Goal: Task Accomplishment & Management: Complete application form

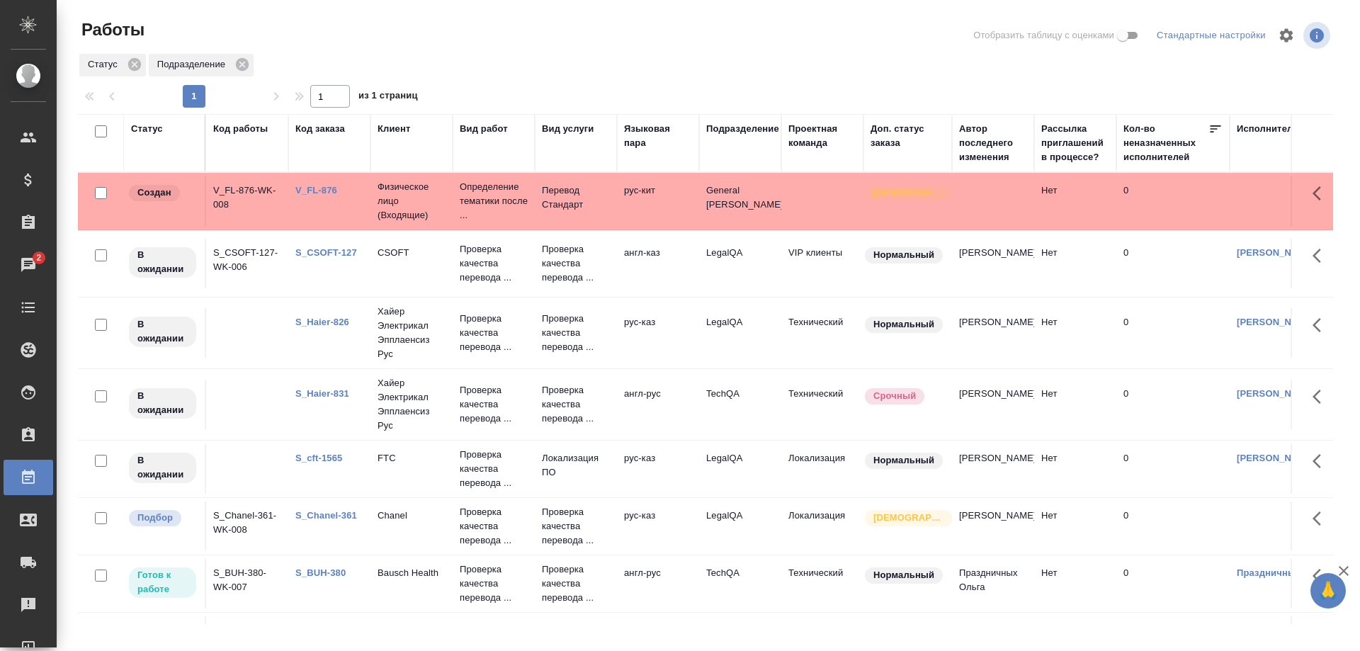
click at [322, 252] on link "S_CSOFT-127" at bounding box center [326, 252] width 62 height 11
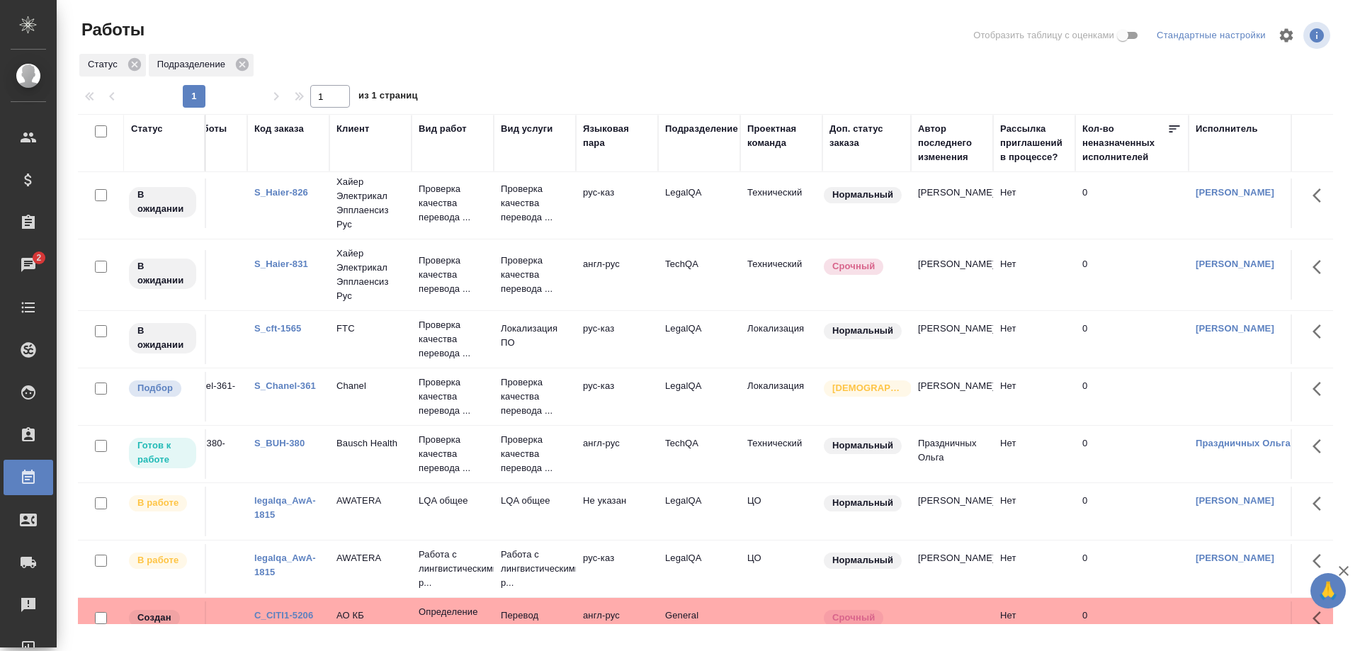
scroll to position [130, 0]
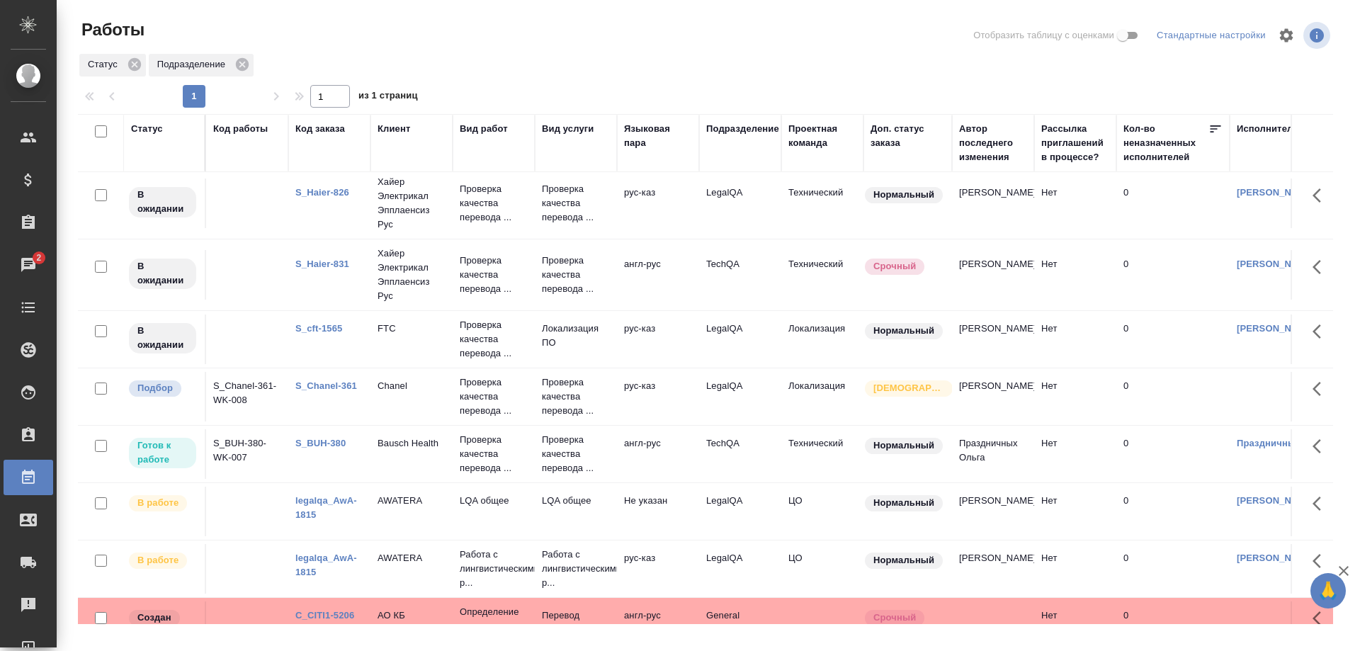
click at [325, 329] on link "S_cft-1565" at bounding box center [318, 328] width 47 height 11
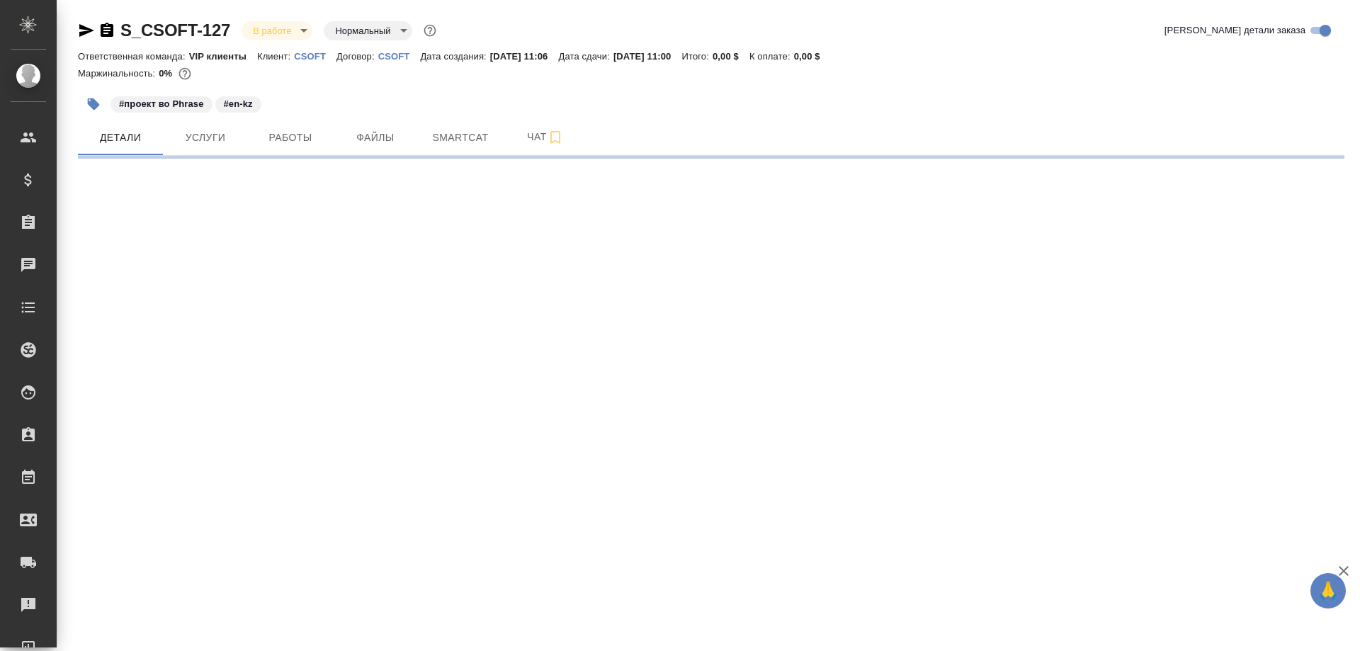
select select "RU"
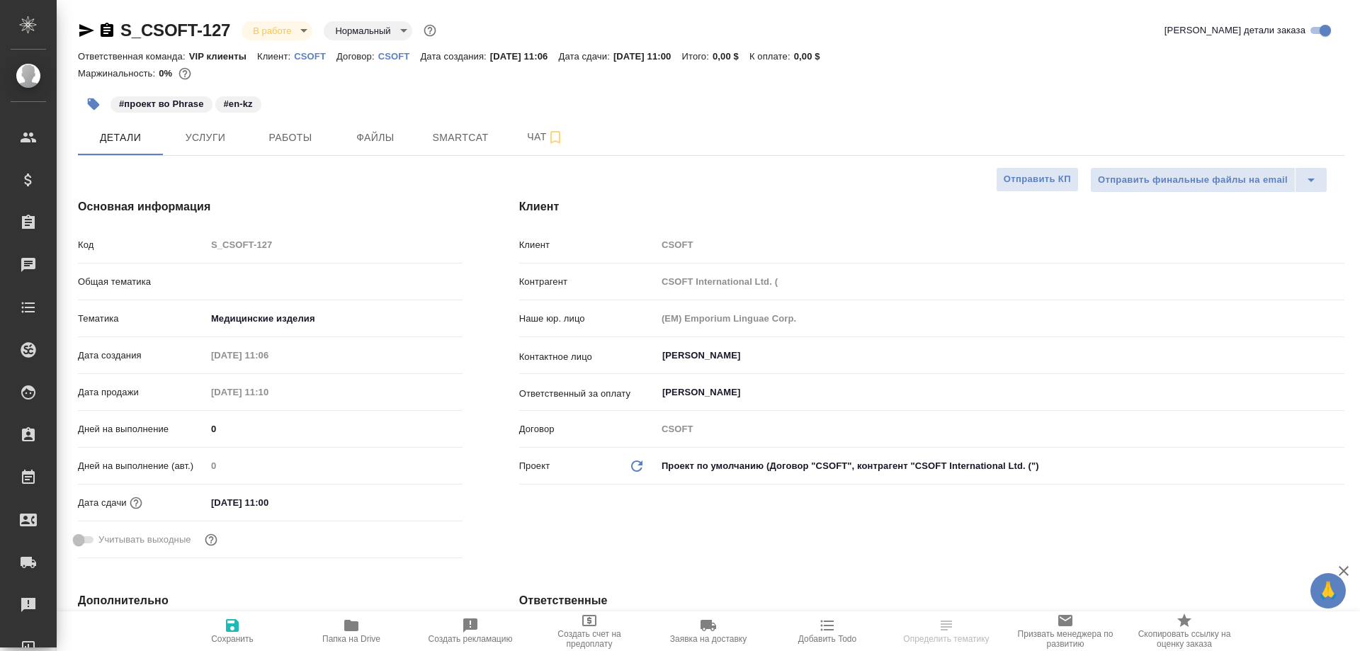
type textarea "x"
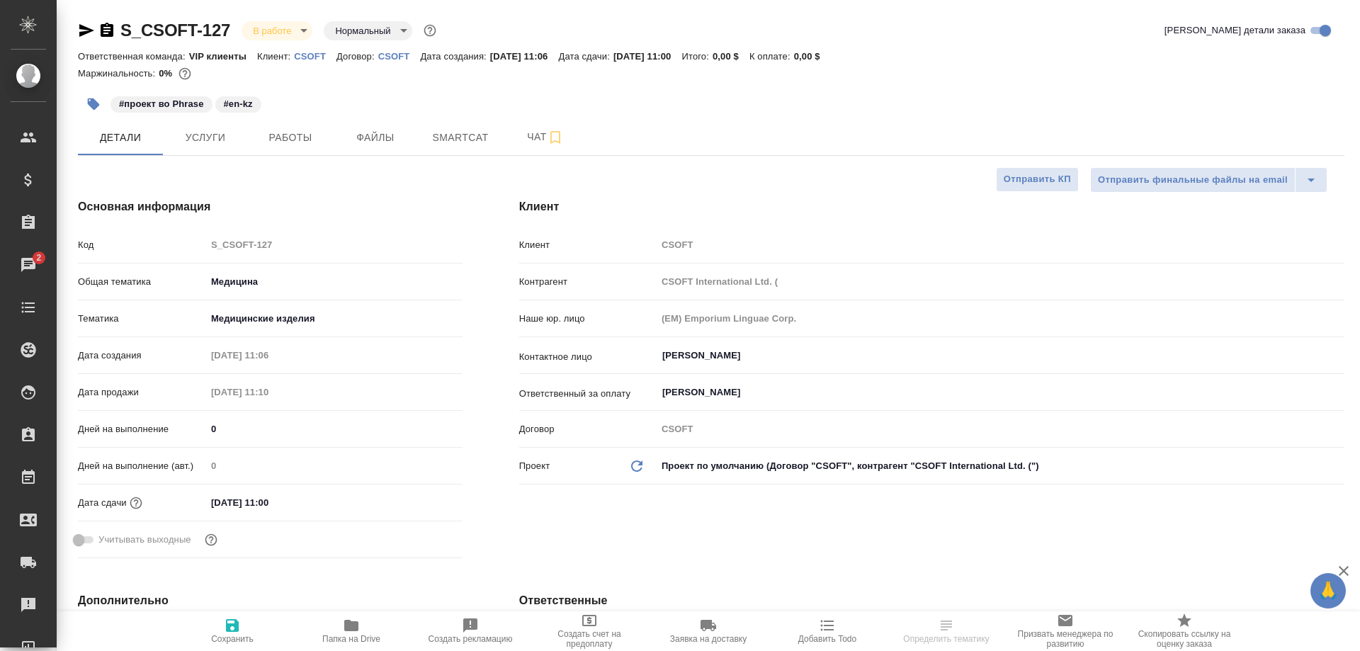
type textarea "x"
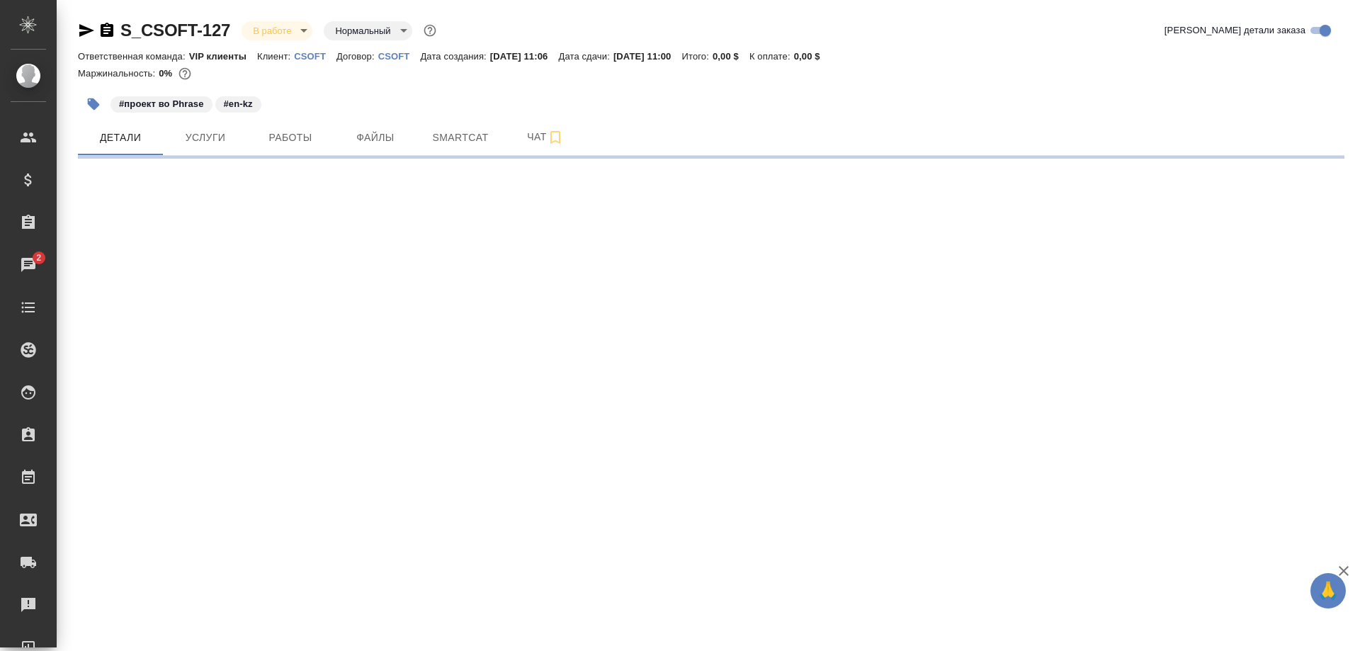
select select "RU"
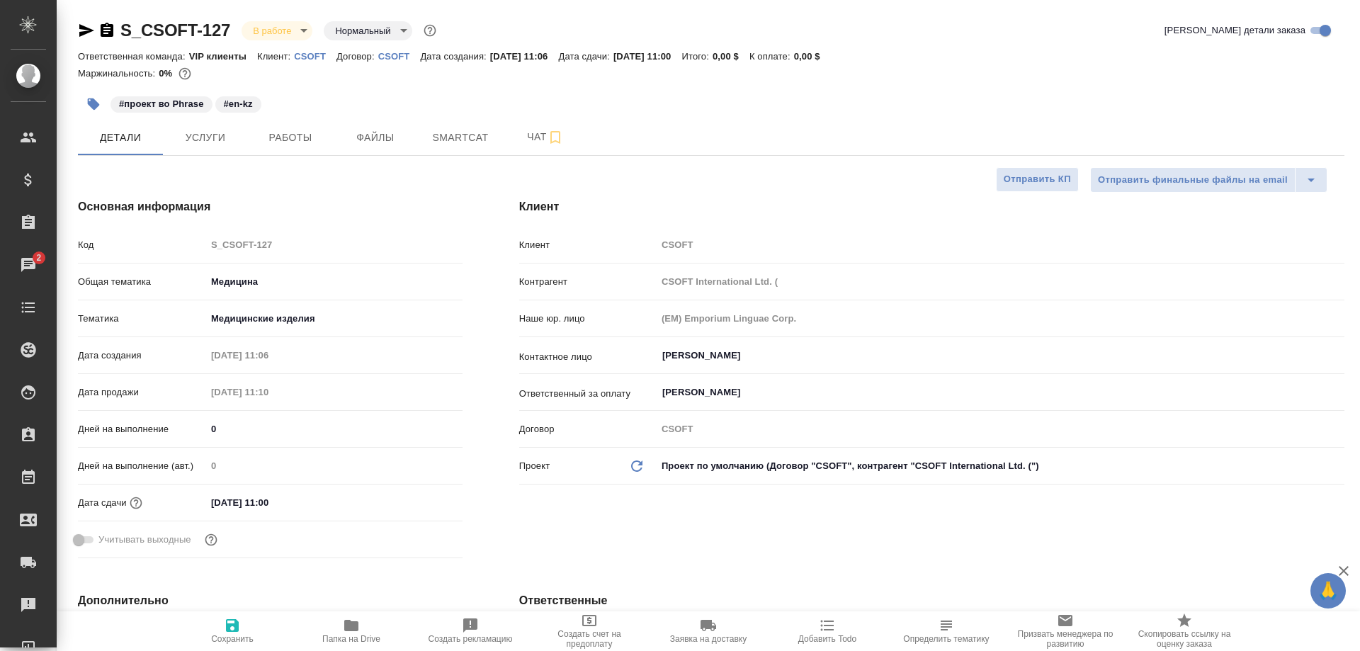
type textarea "x"
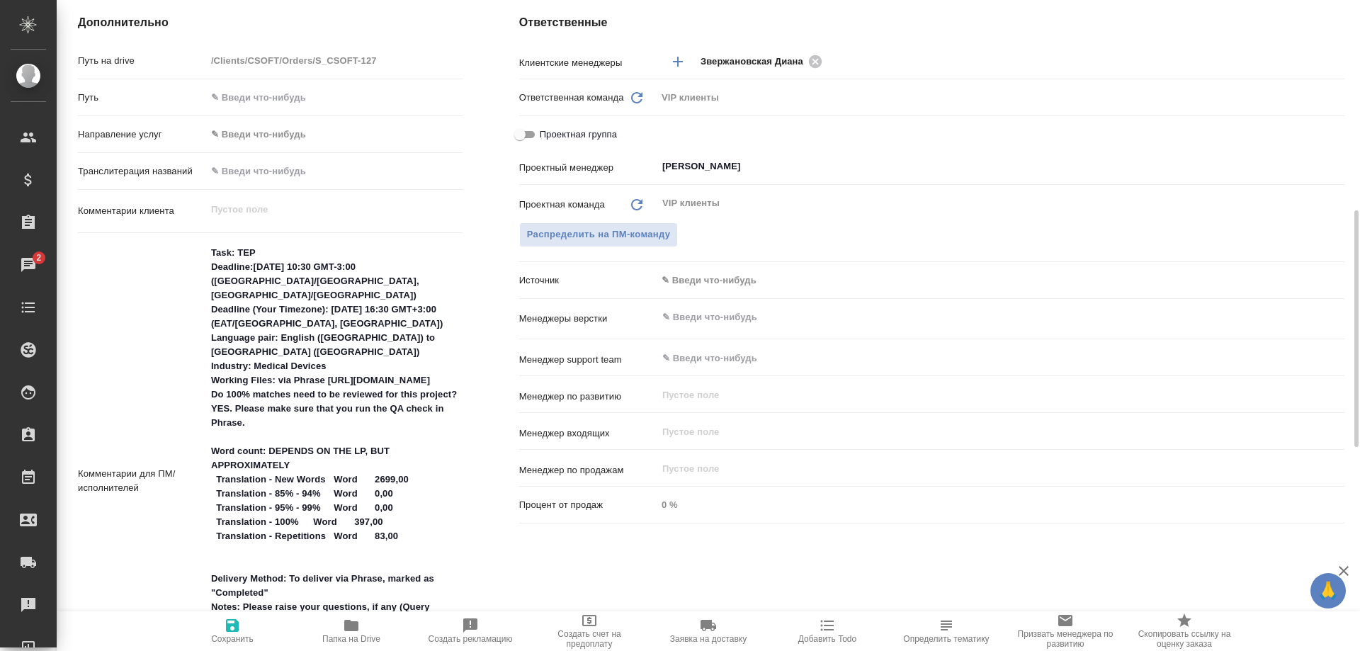
scroll to position [723, 0]
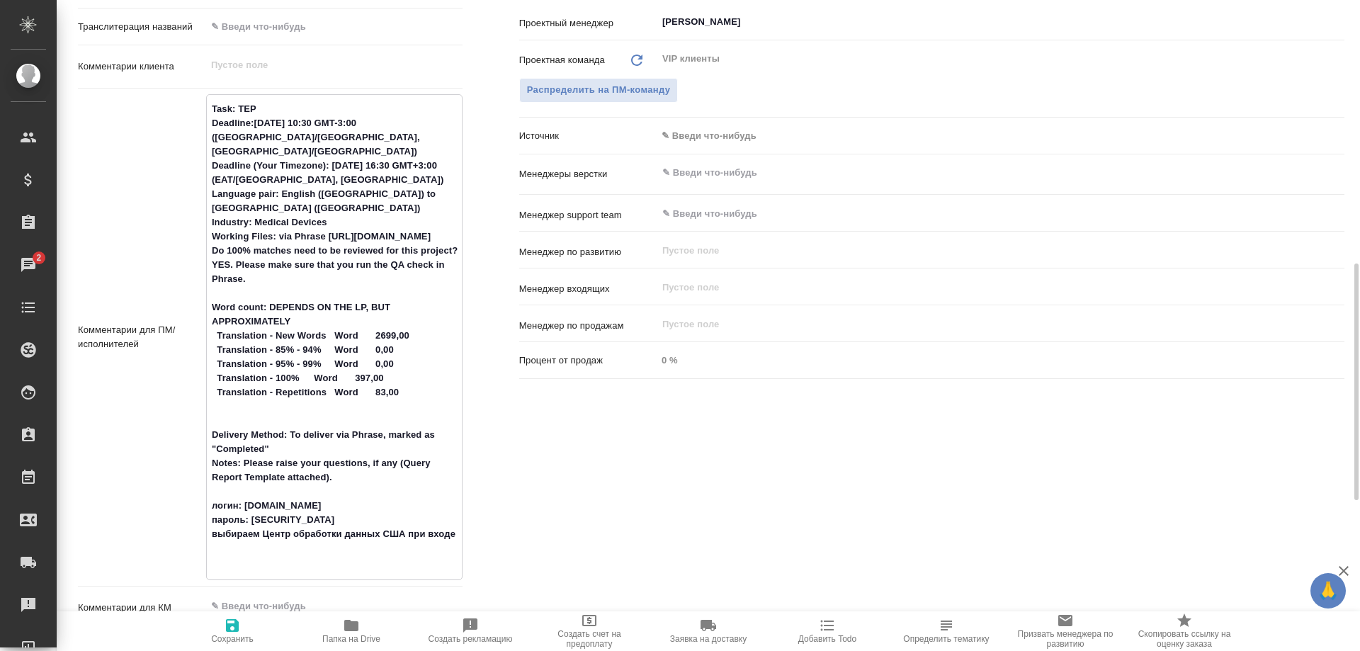
drag, startPoint x: 236, startPoint y: 519, endPoint x: 521, endPoint y: 449, distance: 293.3
click at [413, 520] on textarea "Task: TEP Deadline:[DATE] 10:30 GMT-3:00 ([GEOGRAPHIC_DATA]/[GEOGRAPHIC_DATA], …" at bounding box center [334, 335] width 255 height 477
type textarea "x"
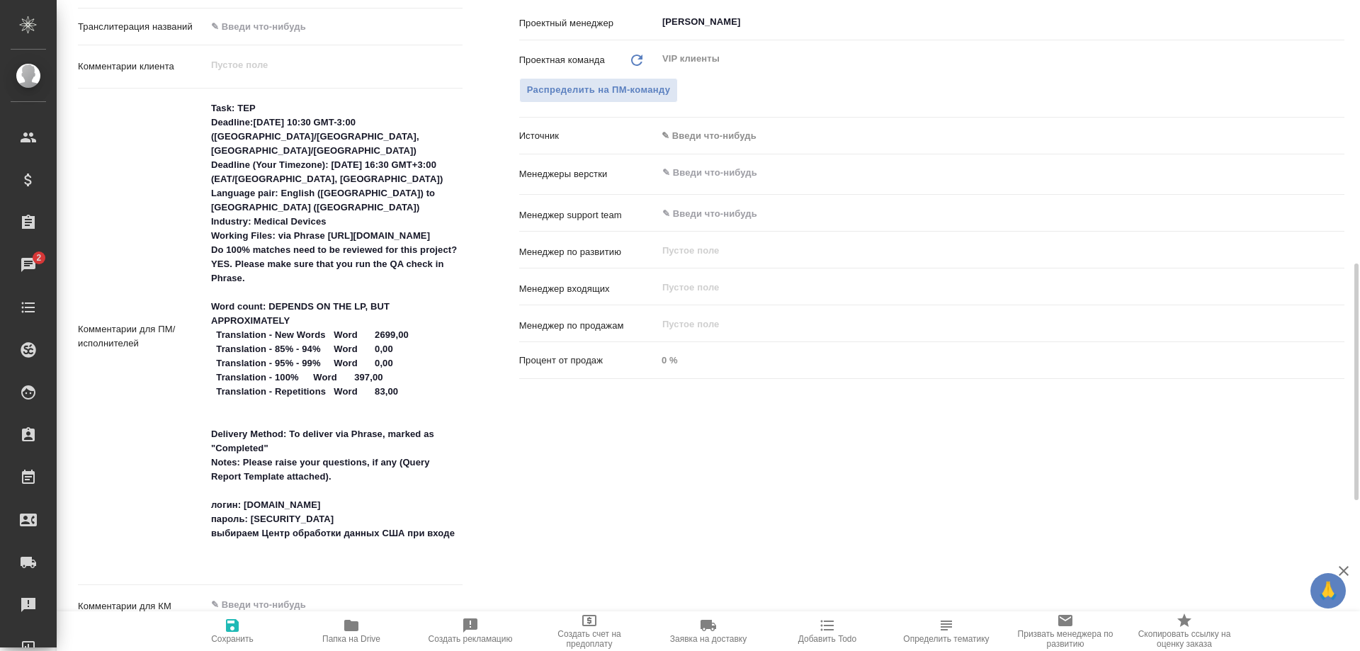
type textarea "x"
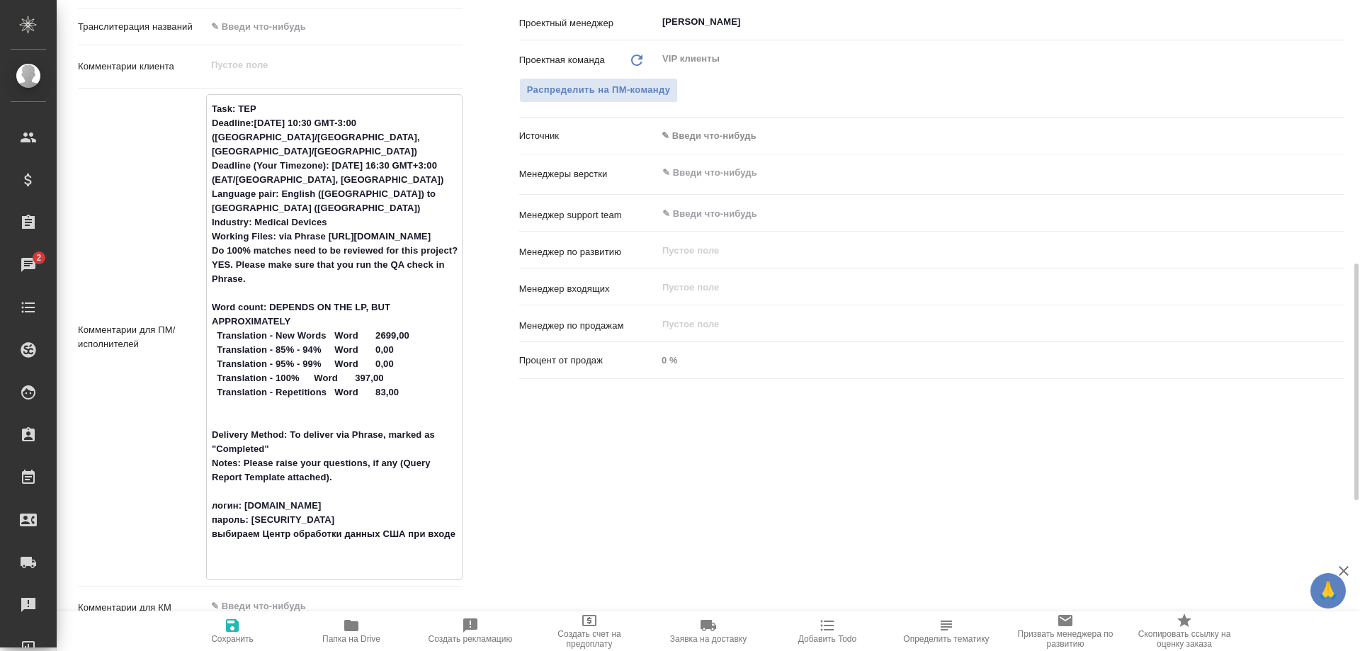
drag, startPoint x: 329, startPoint y: 532, endPoint x: 251, endPoint y: 536, distance: 77.3
click at [251, 536] on textarea "Task: TEP Deadline:[DATE] 10:30 GMT-3:00 ([GEOGRAPHIC_DATA]/[GEOGRAPHIC_DATA], …" at bounding box center [334, 335] width 255 height 477
type textarea "x"
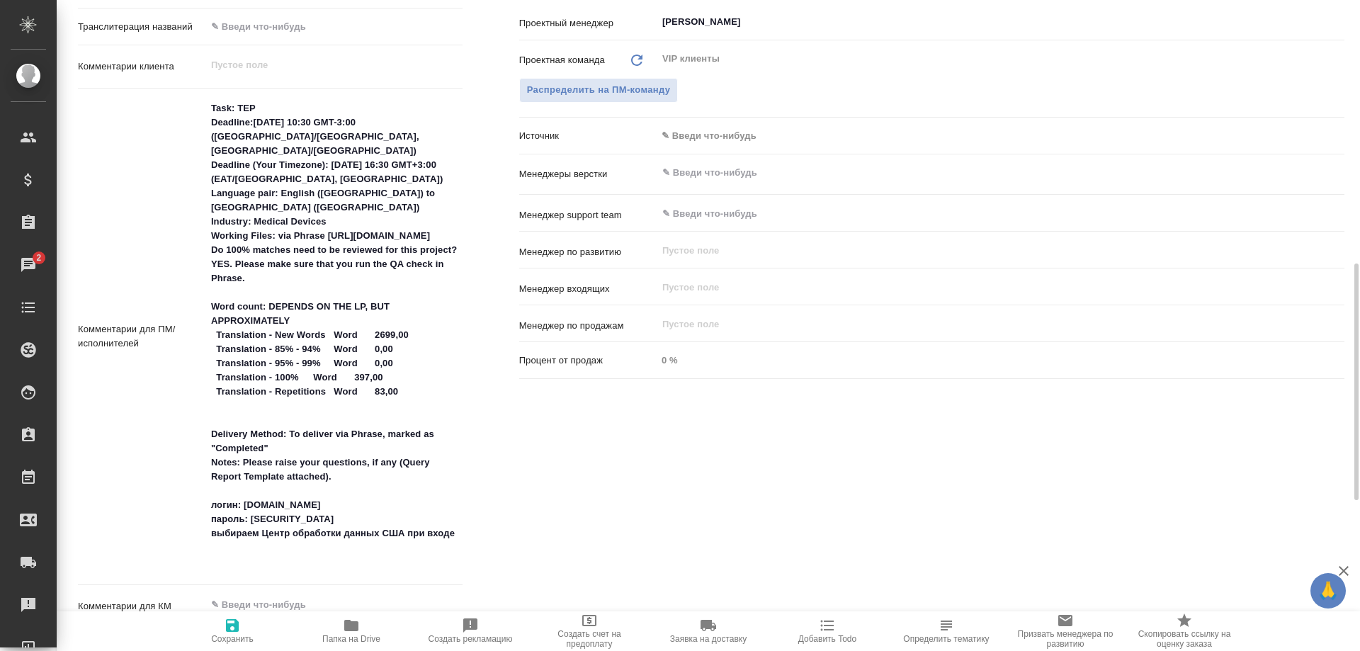
type textarea "x"
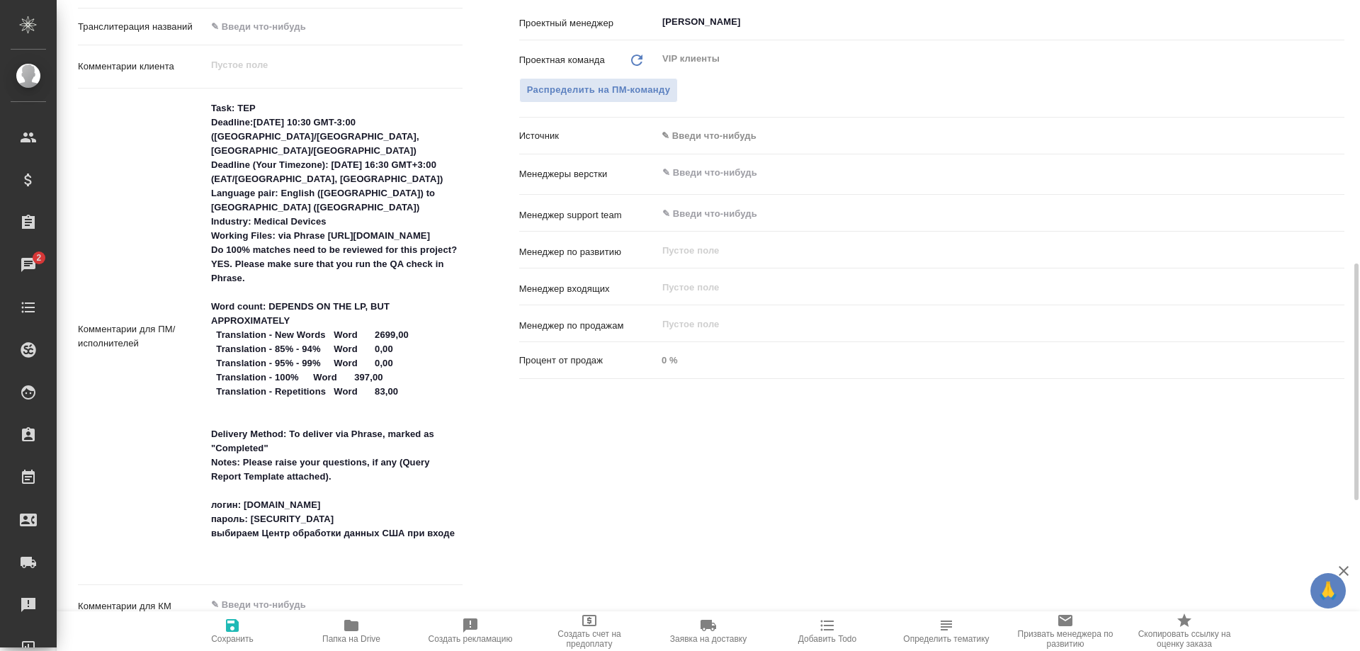
type textarea "x"
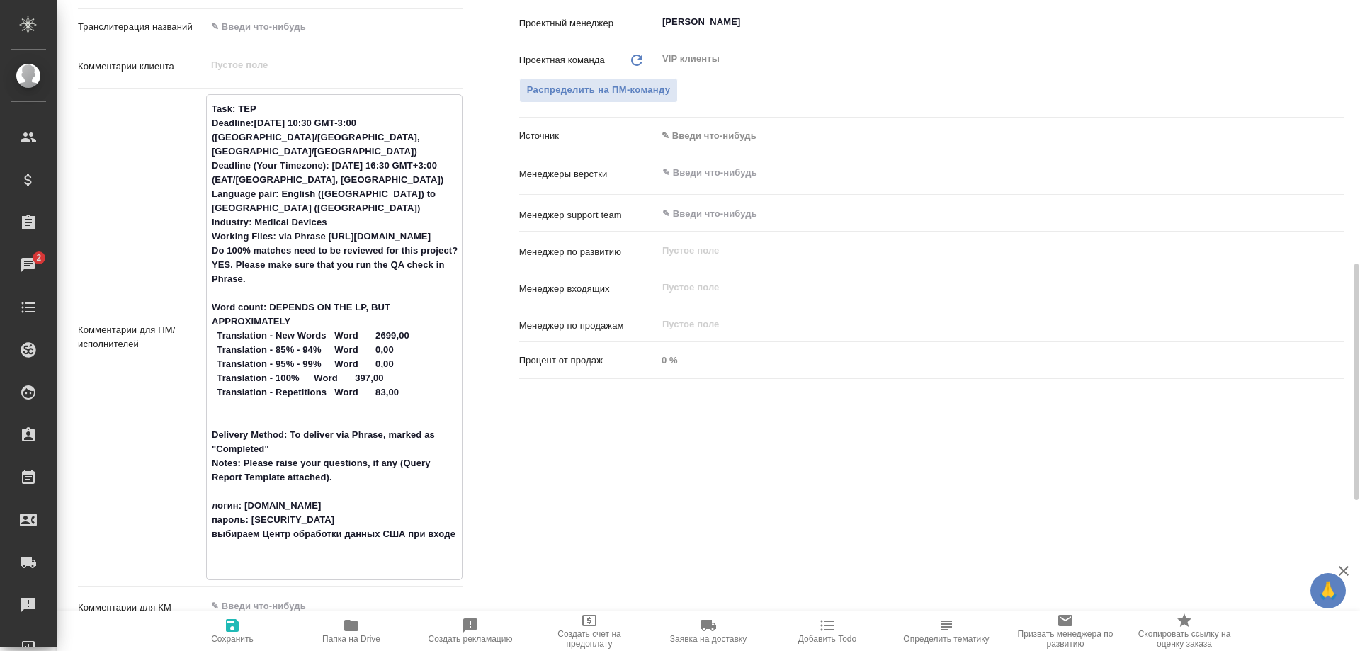
type textarea "x"
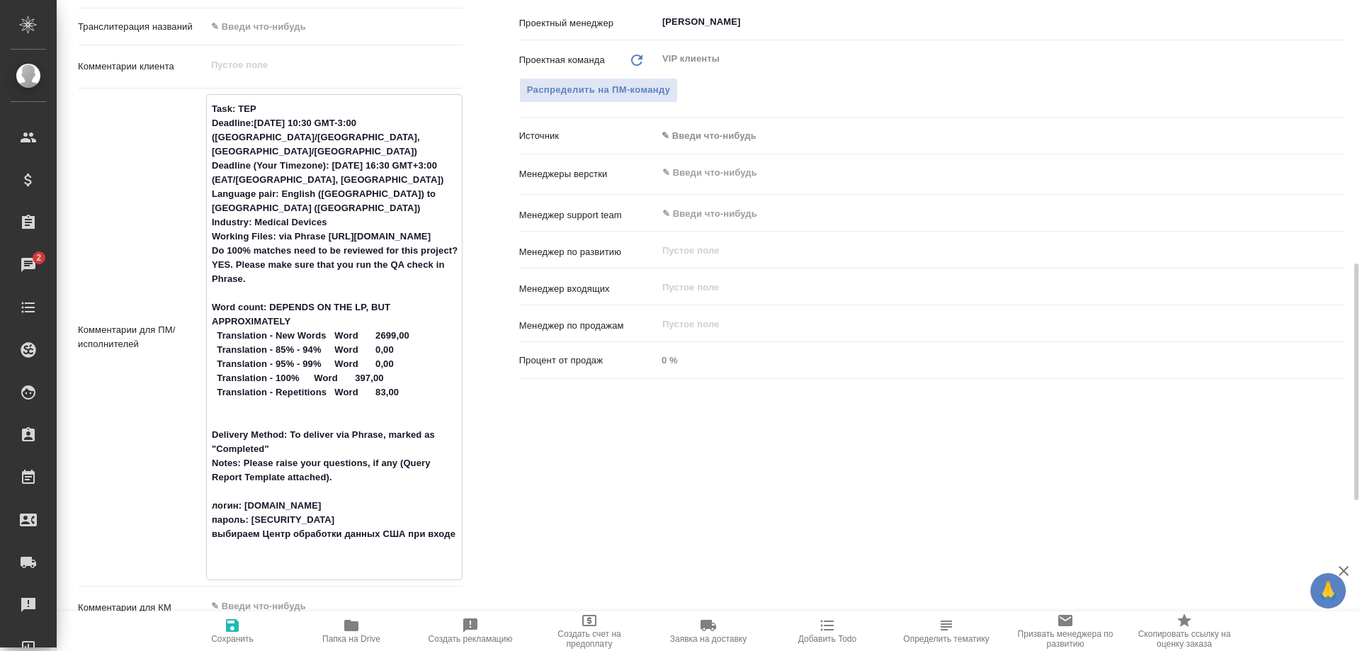
type textarea "x"
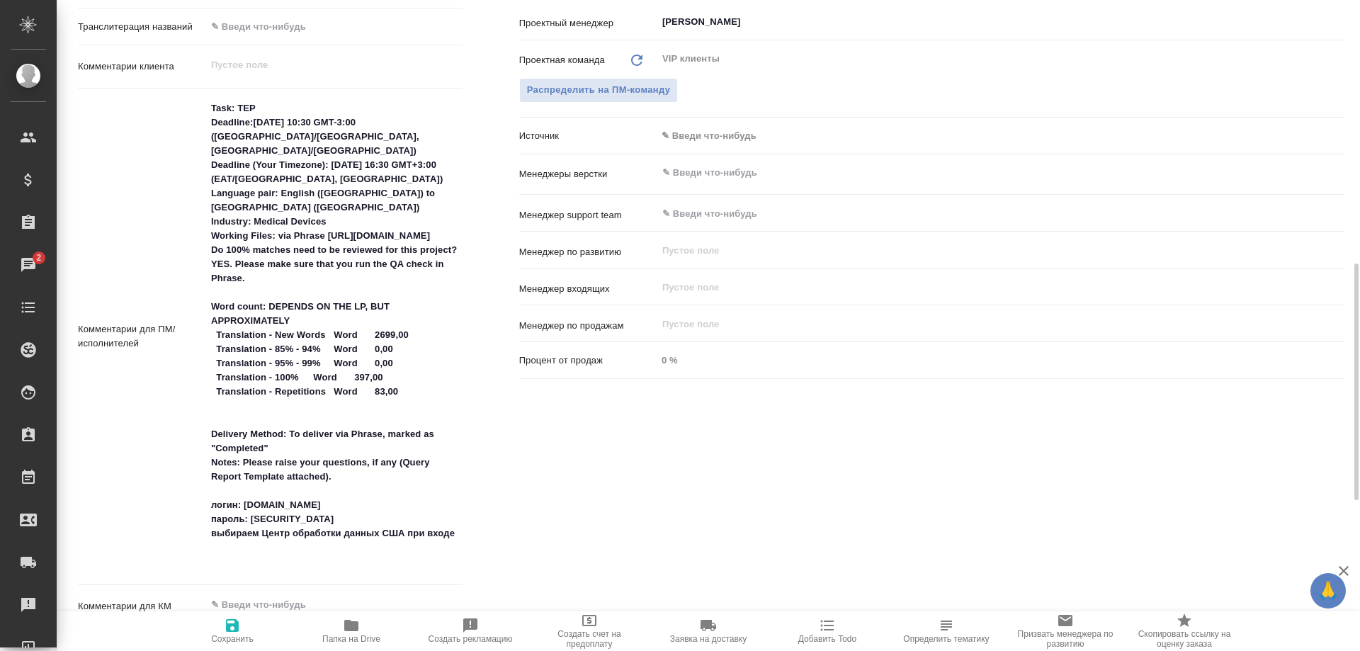
type textarea "x"
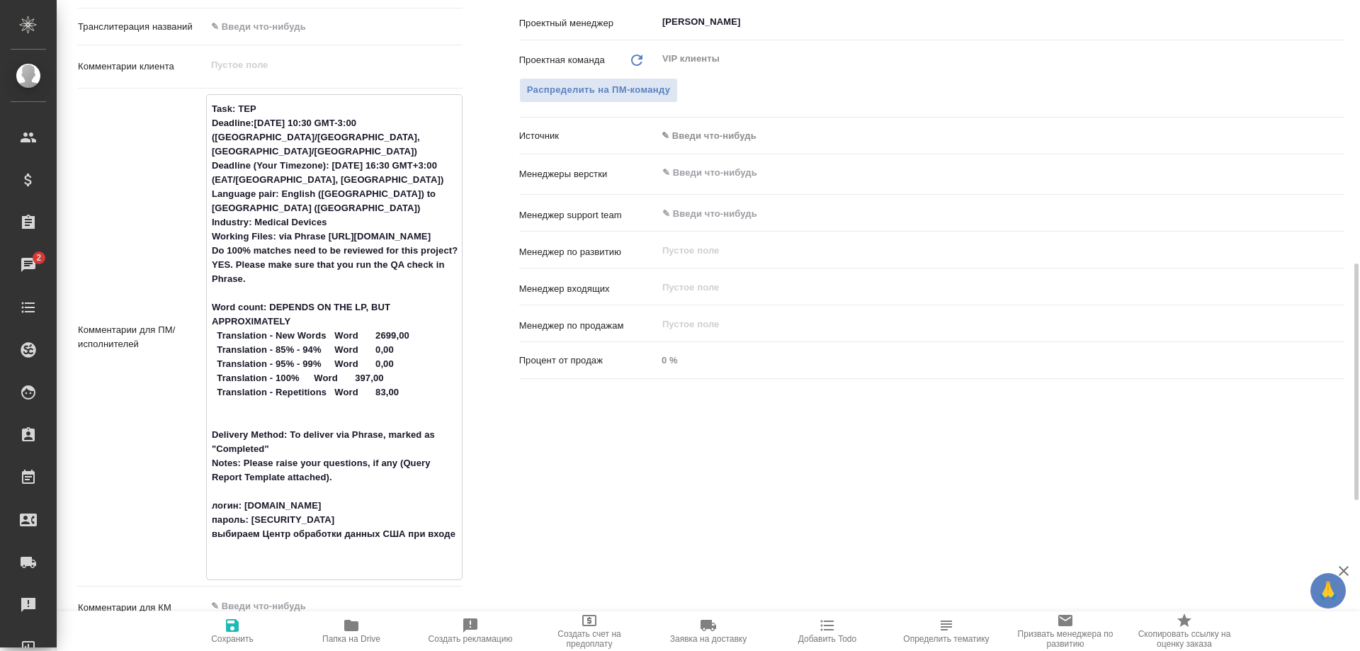
type textarea "x"
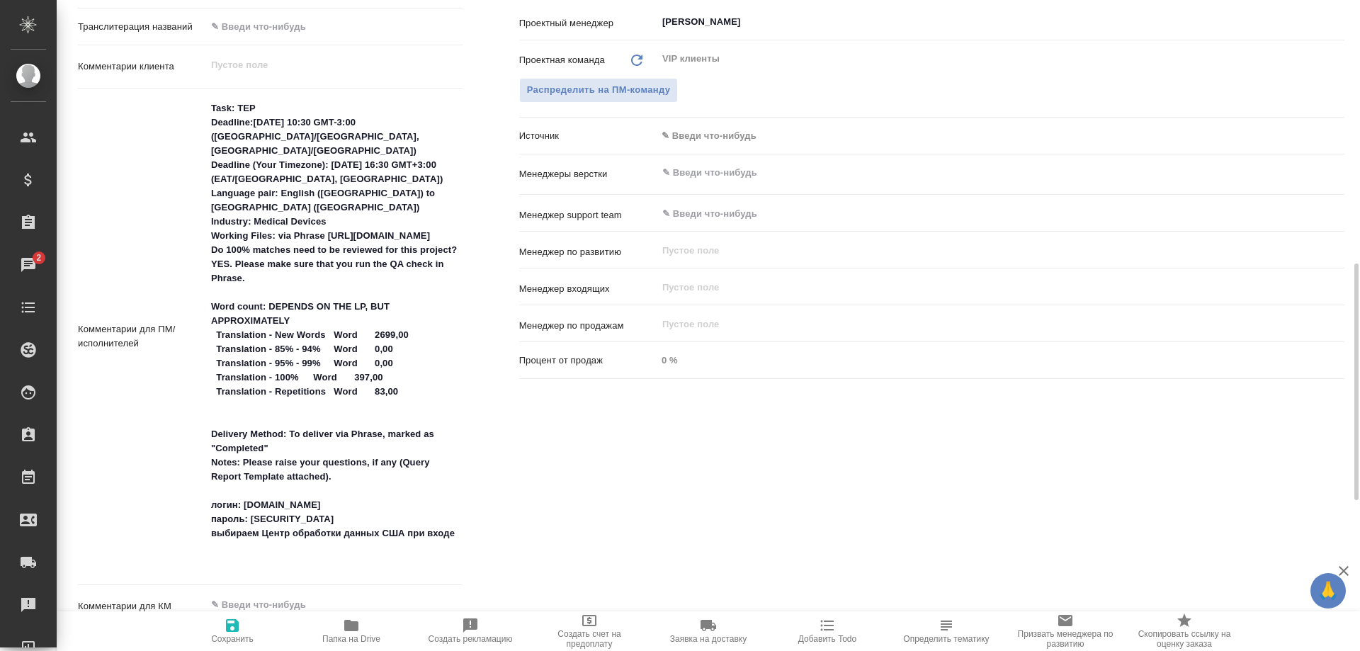
type textarea "x"
drag, startPoint x: 321, startPoint y: 218, endPoint x: 375, endPoint y: 254, distance: 64.8
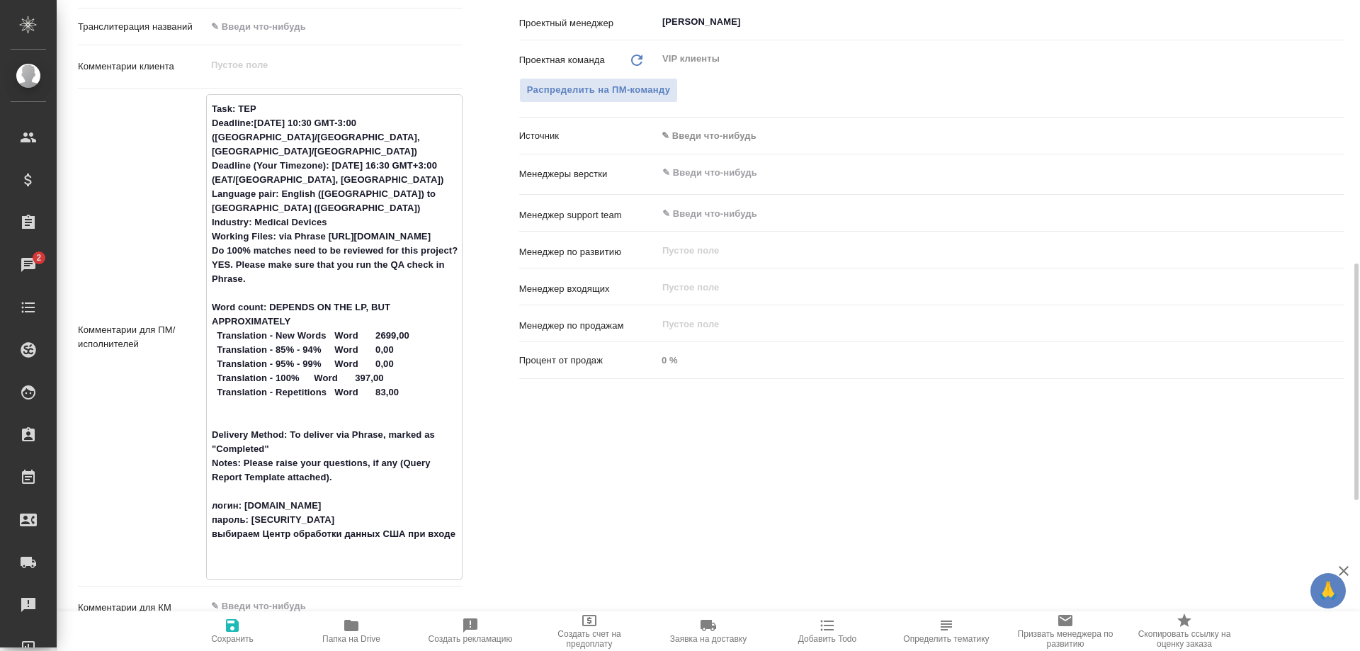
click at [375, 254] on textarea "Task: TEP Deadline:[DATE] 10:30 GMT-3:00 ([GEOGRAPHIC_DATA]/[GEOGRAPHIC_DATA], …" at bounding box center [334, 335] width 255 height 477
type textarea "x"
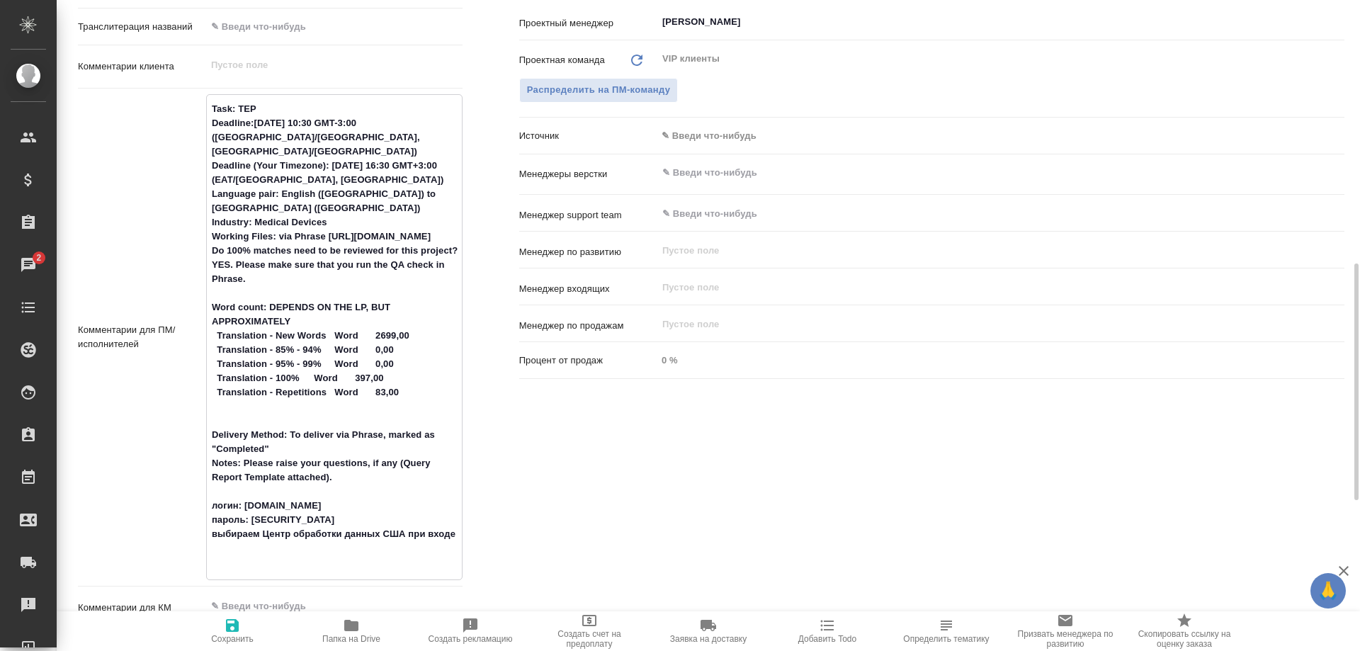
type textarea "x"
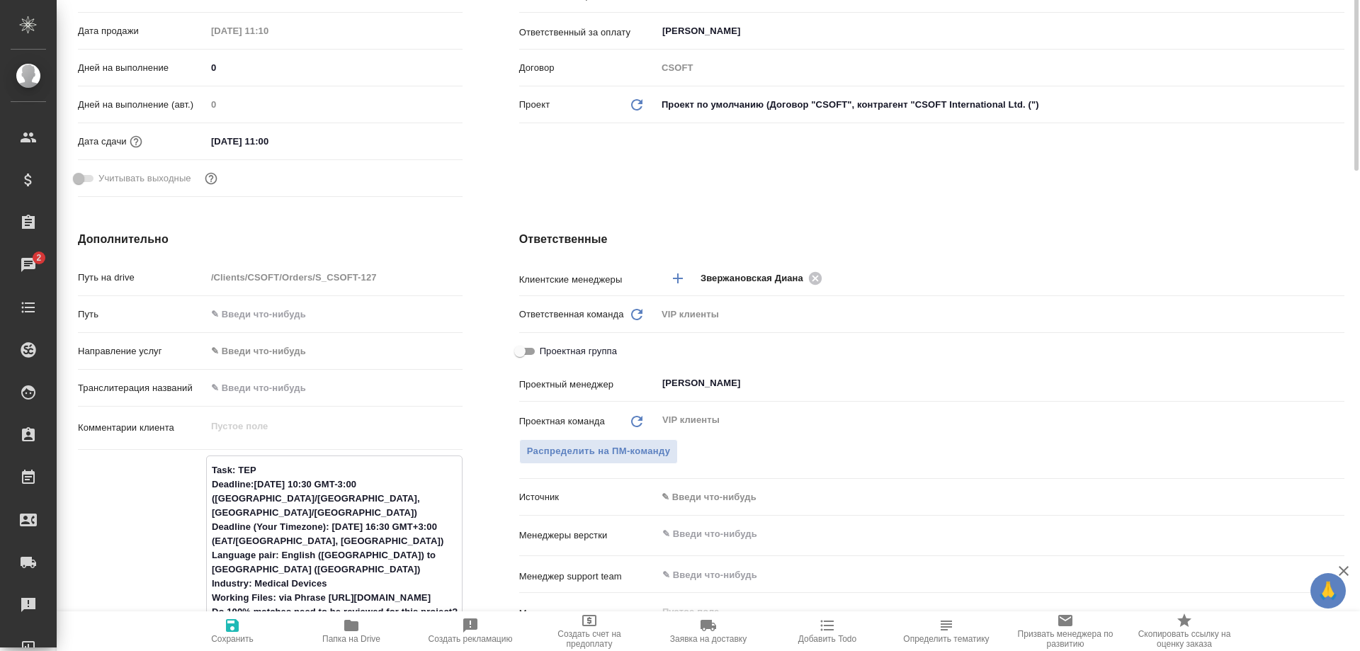
scroll to position [0, 0]
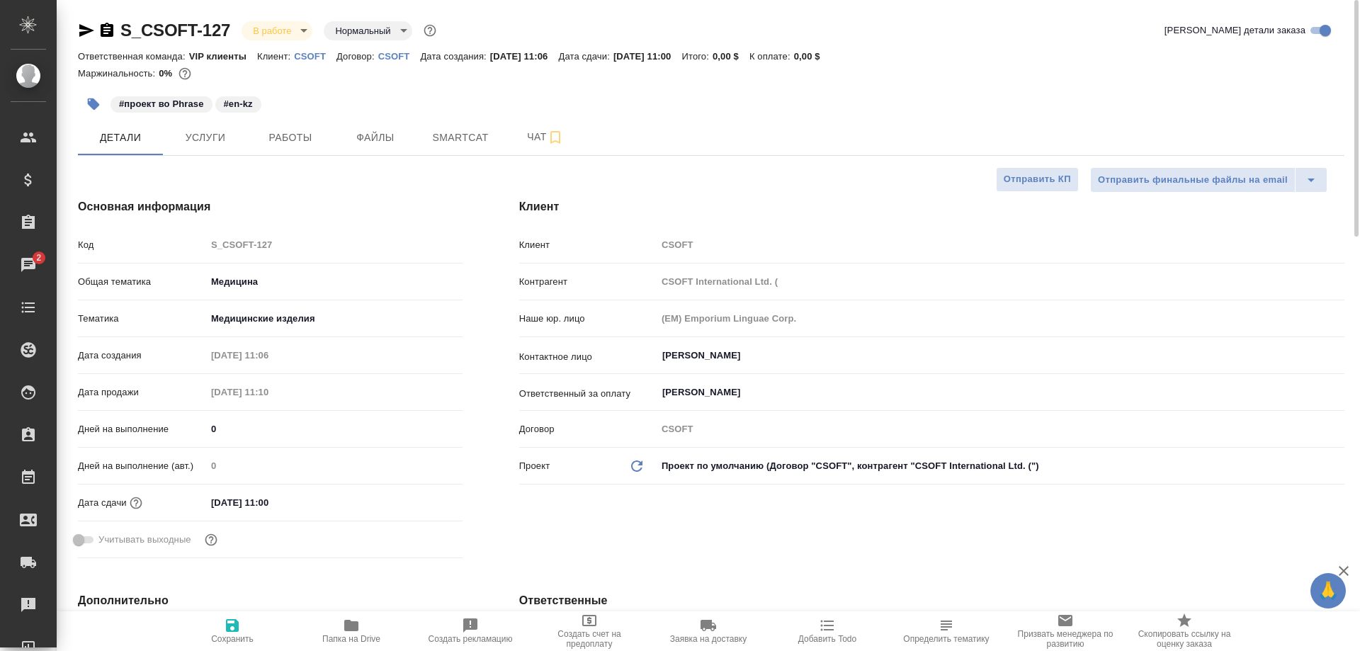
type textarea "x"
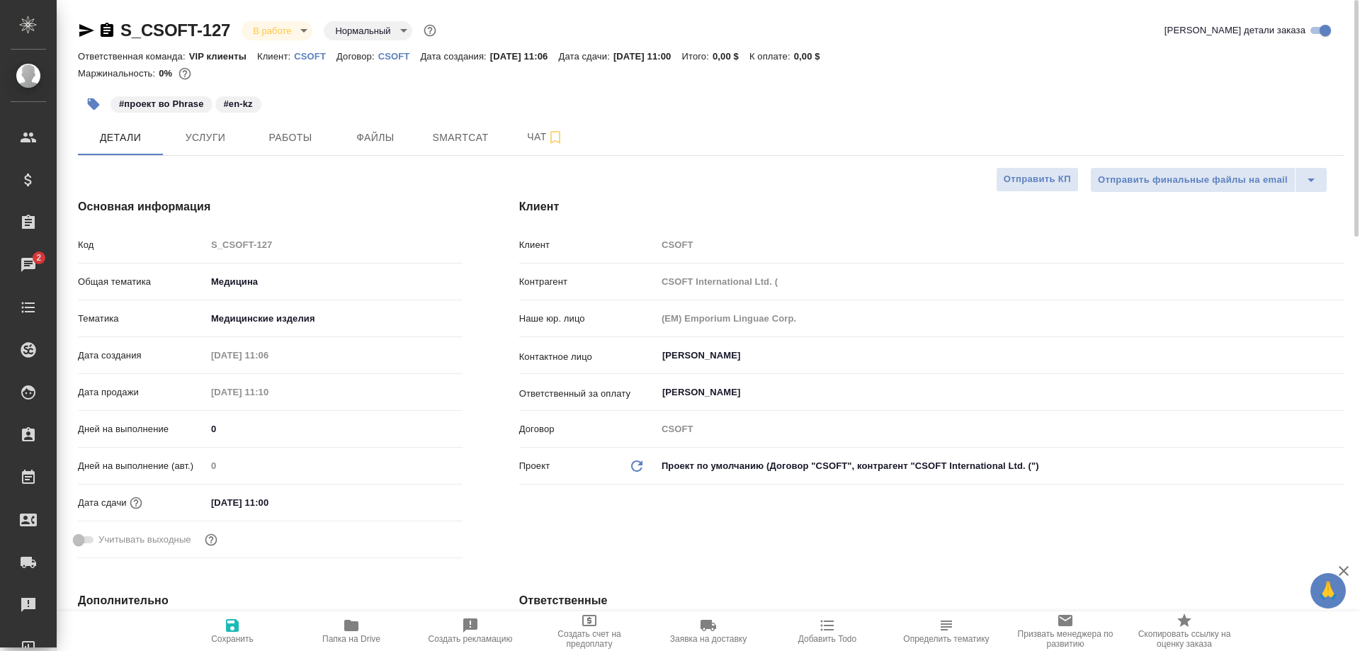
type textarea "x"
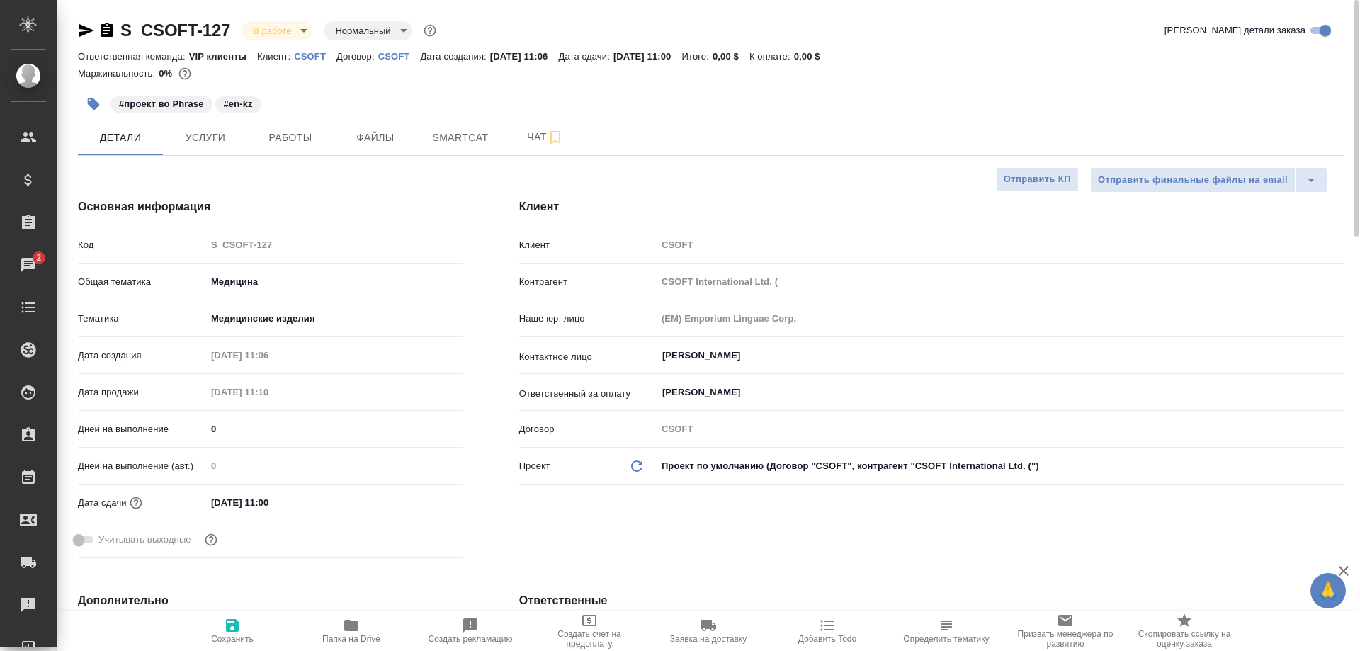
type textarea "x"
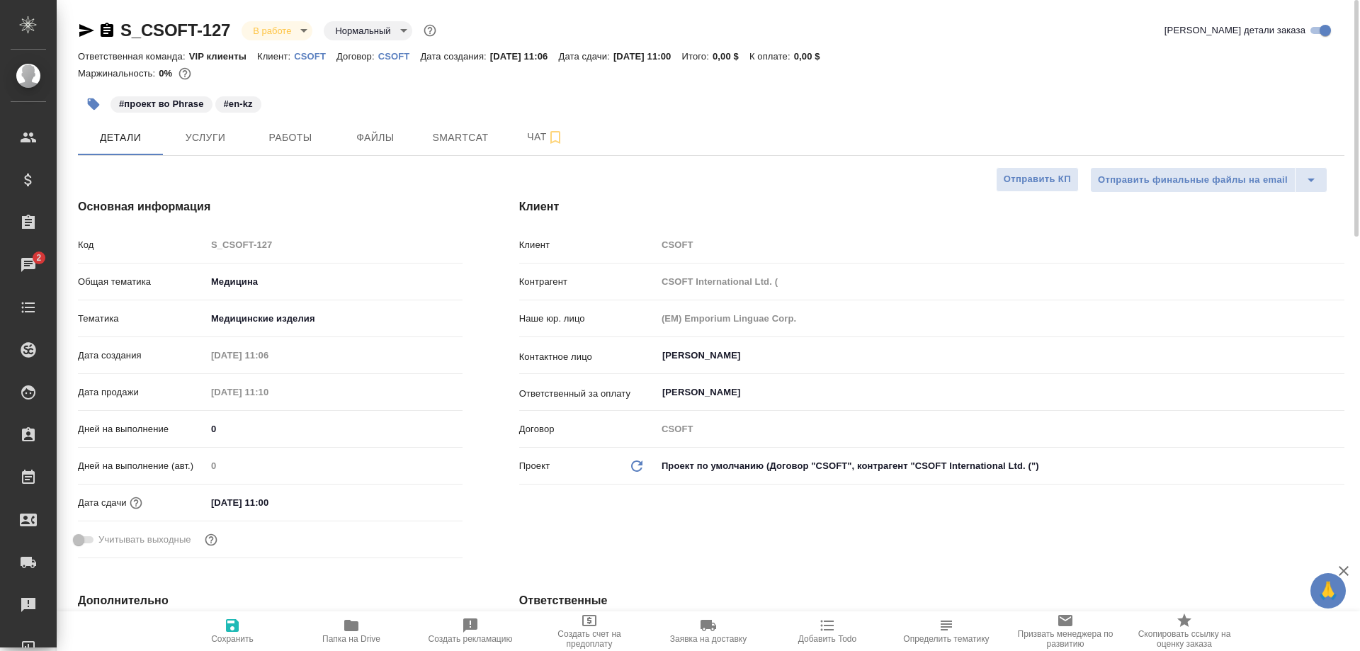
type textarea "x"
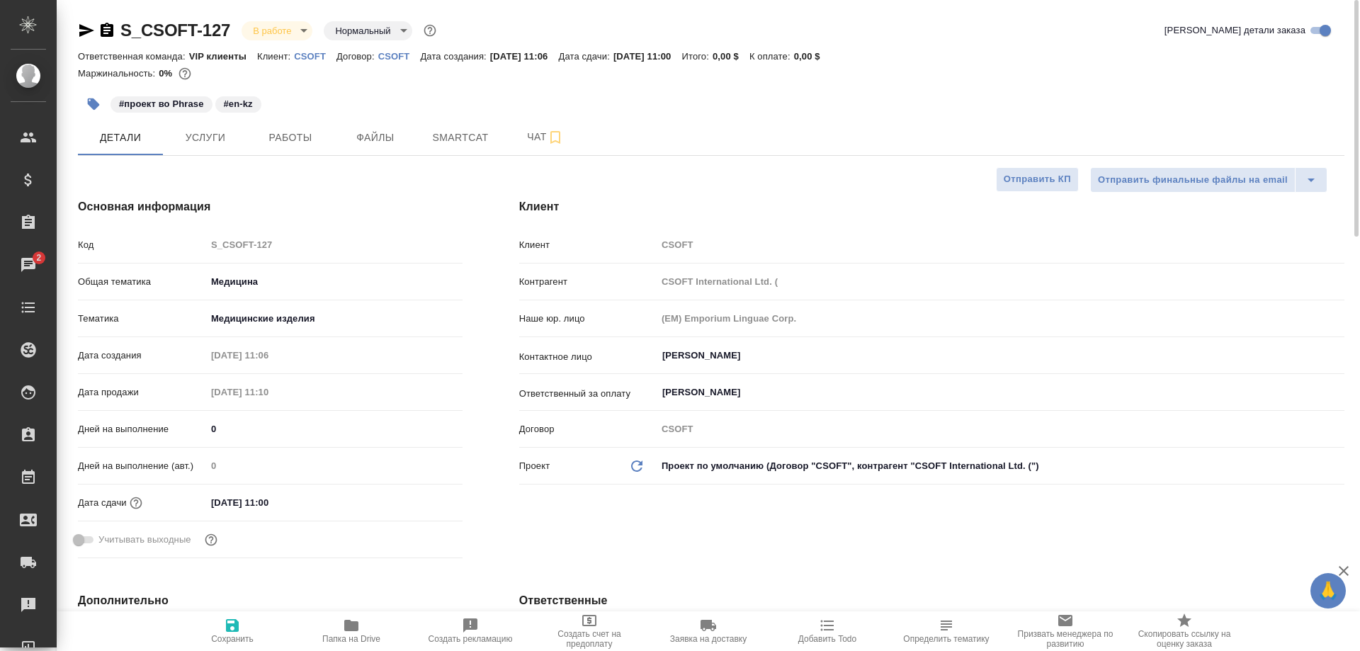
type textarea "x"
click at [301, 142] on span "Работы" at bounding box center [290, 138] width 68 height 18
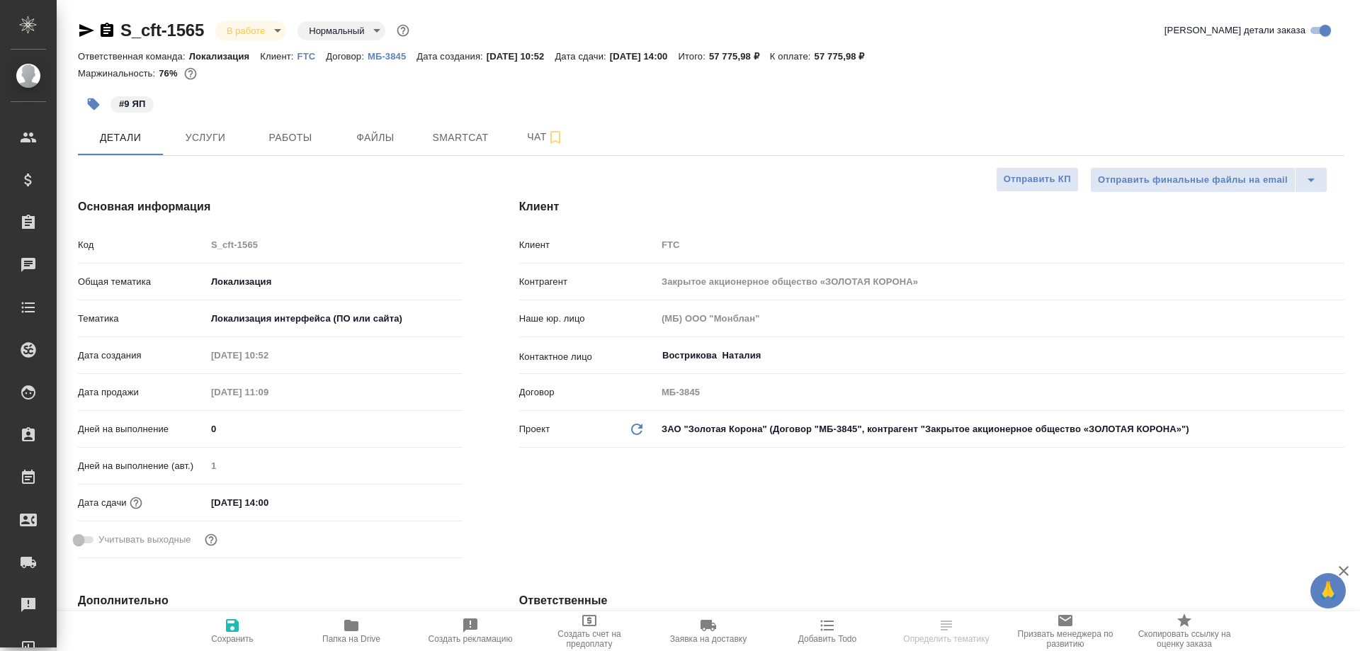
select select "RU"
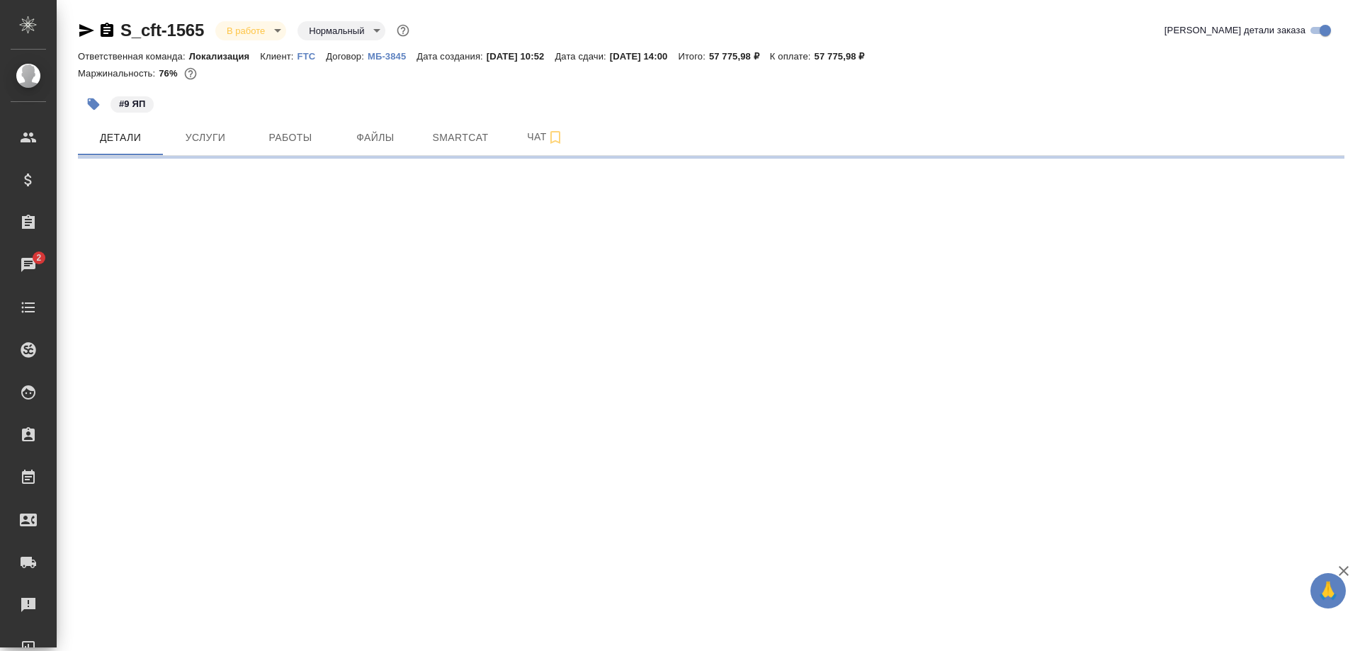
select select "RU"
